Goal: Obtain resource: Download file/media

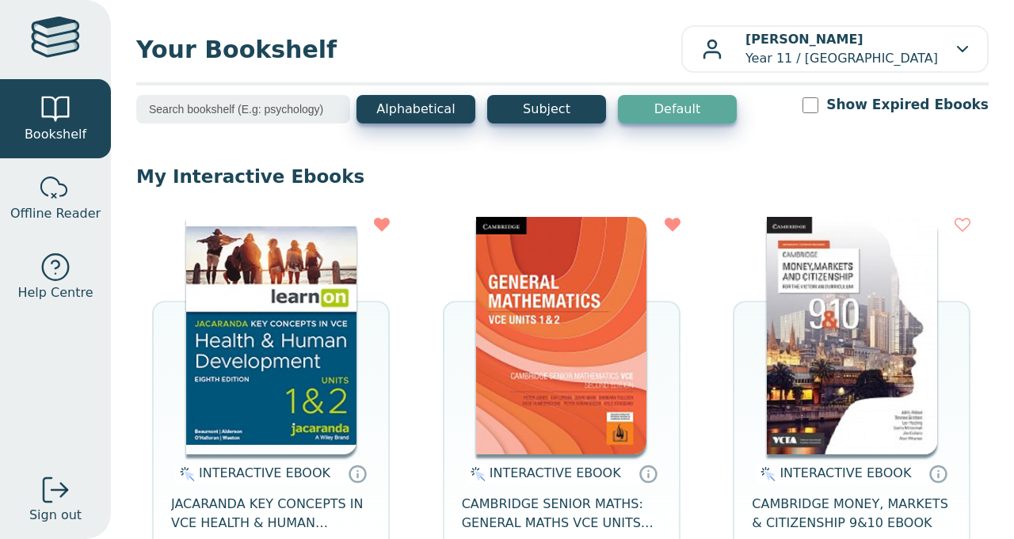
click at [287, 303] on img at bounding box center [271, 336] width 170 height 238
click at [282, 372] on img at bounding box center [271, 336] width 170 height 238
